Goal: Task Accomplishment & Management: Manage account settings

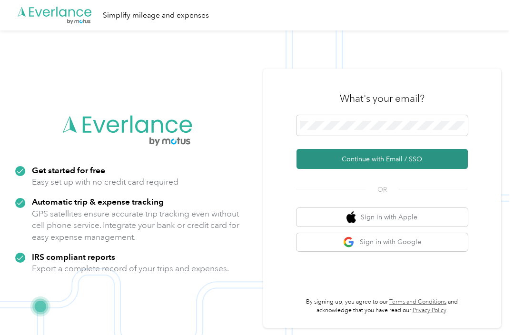
click at [349, 169] on button "Continue with Email / SSO" at bounding box center [382, 159] width 171 height 20
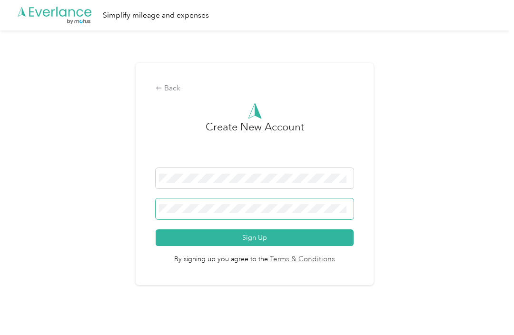
click at [238, 335] on html ".cls-1 { fill: #00adee; } .cls-2 { fill: #fff; } .cls-3 { fill: #707372; } .cls…" at bounding box center [255, 167] width 510 height 335
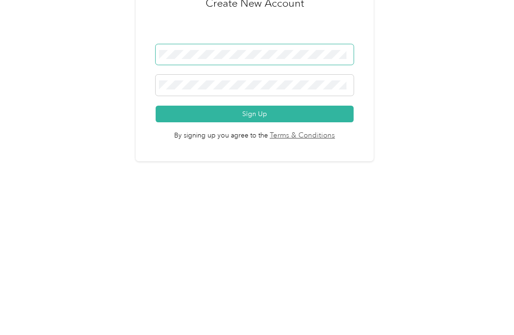
click at [227, 68] on div "Back Create New Account Sign Up By signing up you agree to the Terms & Conditio…" at bounding box center [255, 174] width 238 height 222
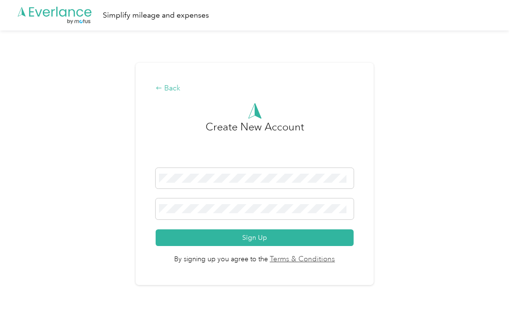
click at [182, 83] on div "Back" at bounding box center [255, 88] width 198 height 11
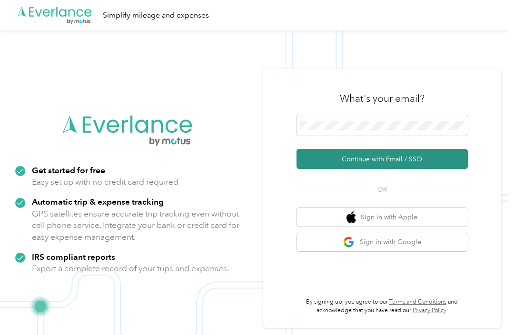
click at [377, 169] on button "Continue with Email / SSO" at bounding box center [382, 159] width 171 height 20
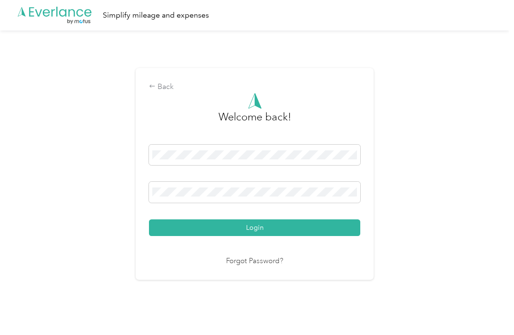
click at [257, 236] on button "Login" at bounding box center [255, 228] width 212 height 17
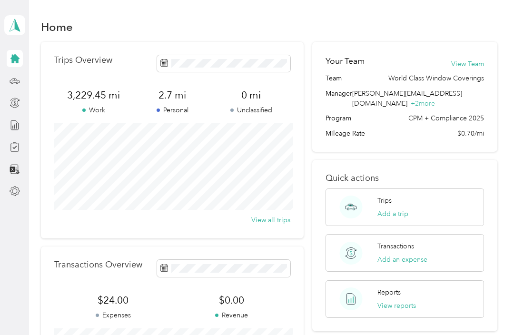
click at [387, 288] on p "Reports" at bounding box center [389, 293] width 23 height 10
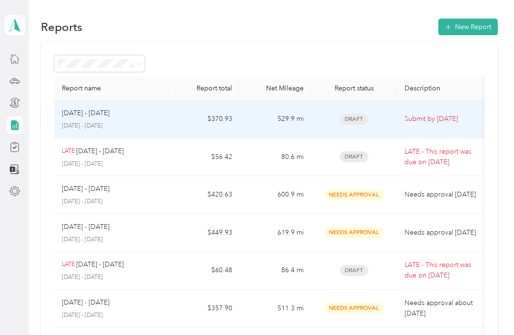
click at [270, 118] on td "529.9 mi" at bounding box center [275, 120] width 71 height 38
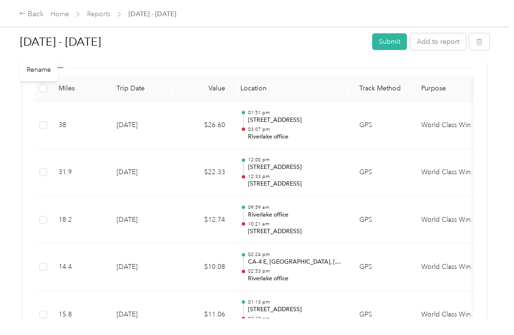
click at [79, 41] on h1 "Sep 17 - 30, 2025" at bounding box center [193, 41] width 346 height 23
click at [244, 15] on div "Back Home Reports Sep 17 - 30, 2025" at bounding box center [257, 13] width 514 height 27
click at [164, 13] on span "Sep 17 - 29, 2025" at bounding box center [153, 14] width 48 height 10
click at [37, 14] on div "Back" at bounding box center [31, 14] width 25 height 11
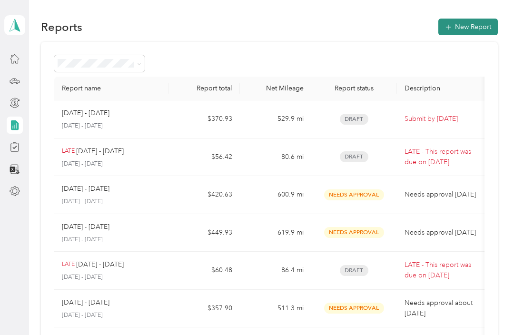
click at [472, 30] on button "New Report" at bounding box center [469, 27] width 60 height 17
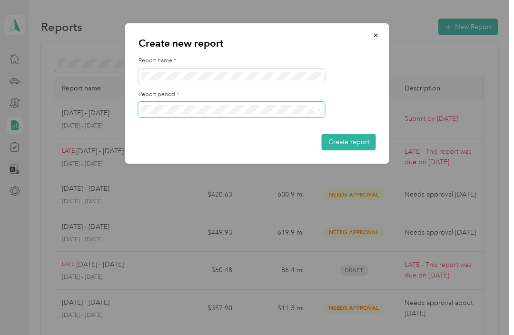
click at [317, 113] on span at bounding box center [318, 109] width 8 height 7
click at [377, 36] on icon "button" at bounding box center [376, 35] width 4 height 4
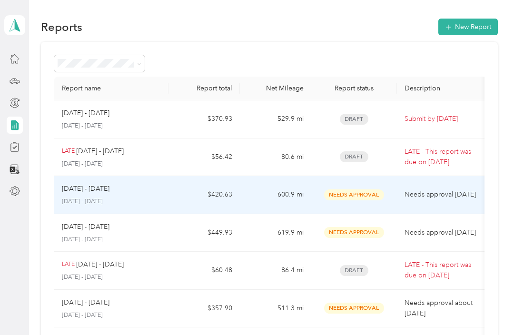
click at [291, 200] on td "600.9 mi" at bounding box center [275, 195] width 71 height 38
